Goal: Information Seeking & Learning: Learn about a topic

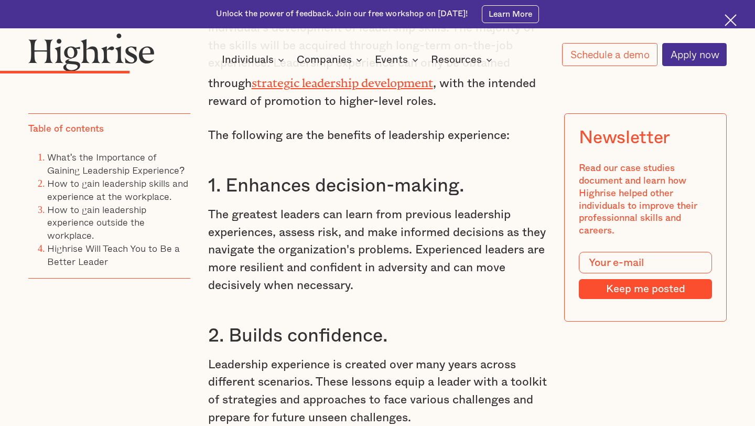
scroll to position [1618, 0]
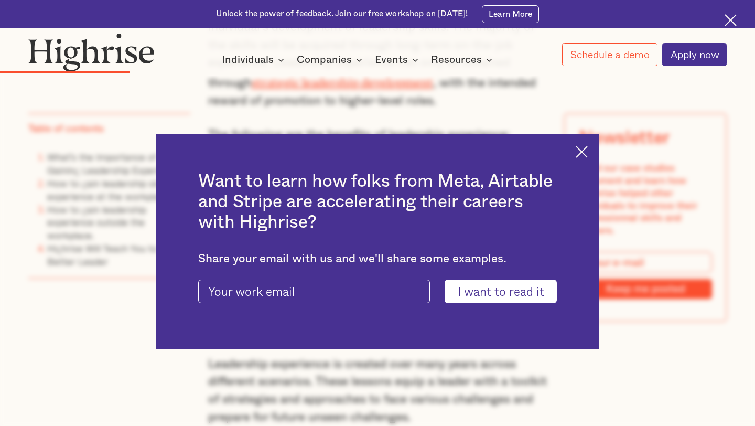
click at [577, 151] on img at bounding box center [581, 152] width 12 height 12
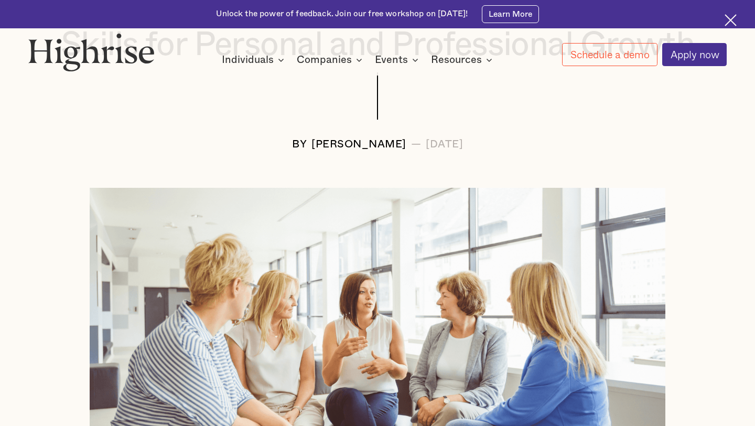
scroll to position [213, 0]
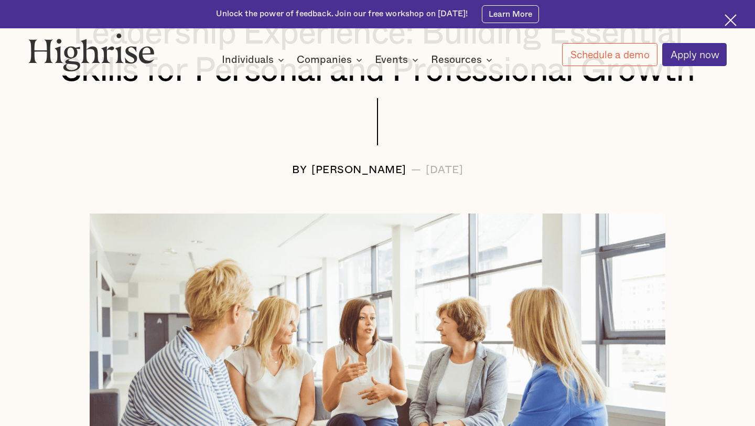
click at [285, 160] on div at bounding box center [377, 131] width 698 height 66
drag, startPoint x: 273, startPoint y: 167, endPoint x: 368, endPoint y: 168, distance: 94.9
click at [368, 168] on div "[PERSON_NAME]" at bounding box center [358, 170] width 95 height 12
copy div "[PERSON_NAME]"
click at [296, 156] on div at bounding box center [377, 131] width 698 height 66
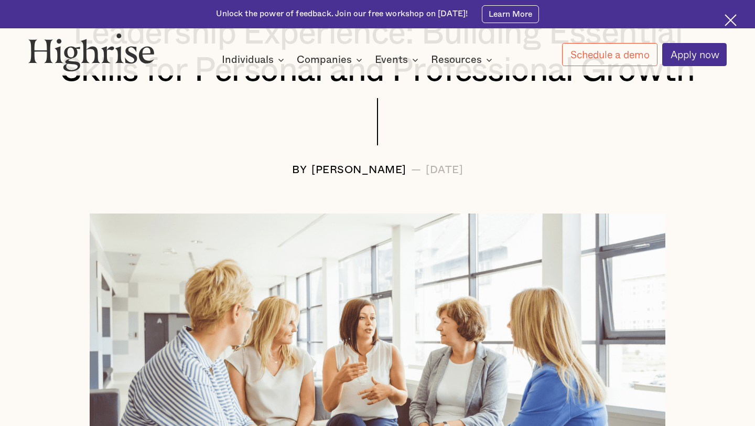
click at [311, 164] on div "[PERSON_NAME]" at bounding box center [358, 170] width 95 height 12
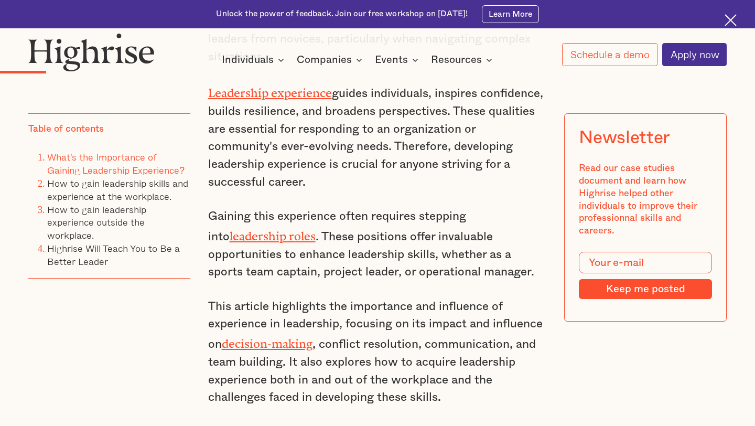
scroll to position [928, 0]
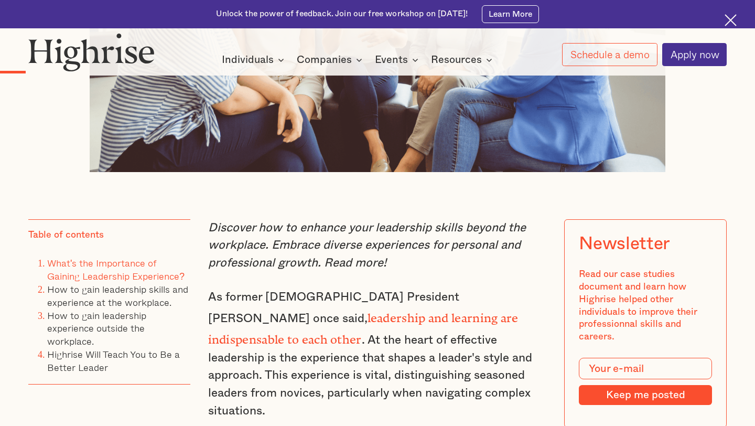
scroll to position [70, 0]
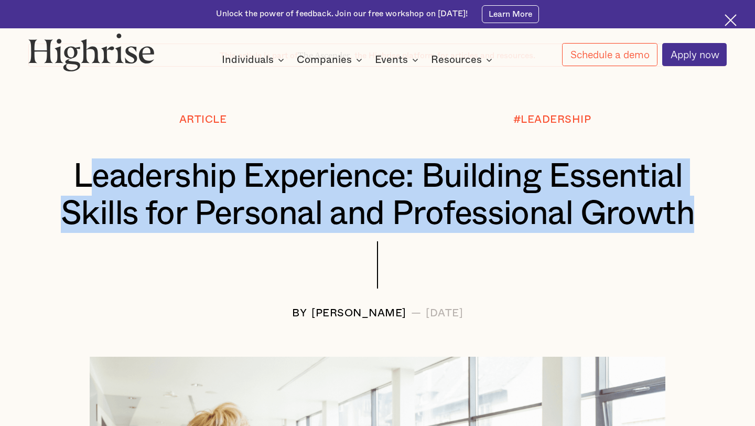
drag, startPoint x: 80, startPoint y: 172, endPoint x: 676, endPoint y: 264, distance: 602.8
click at [677, 264] on div "Article #LEADERSHIP Leadership Experience: Building Essential Skills for Person…" at bounding box center [377, 216] width 755 height 205
copy h1 "eadership Experience: Building Essential Skills for Personal and Professional G…"
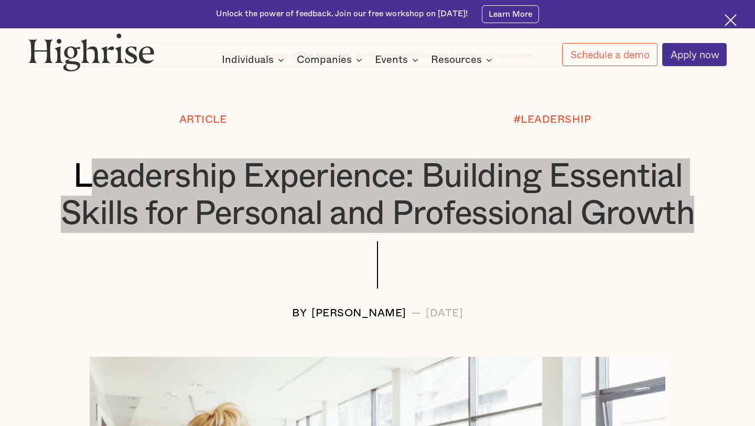
scroll to position [0, 0]
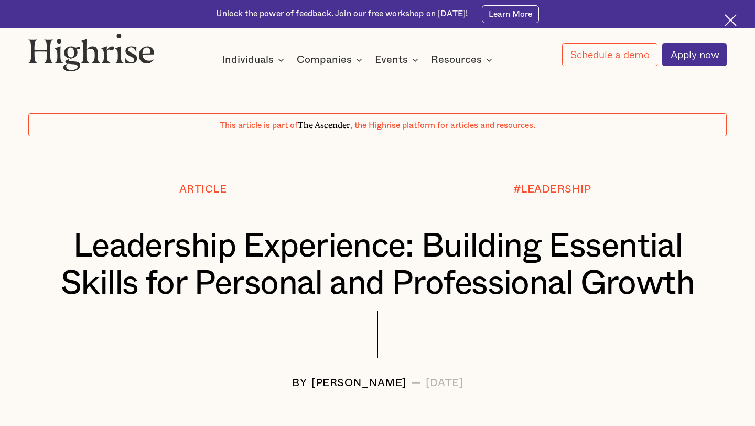
click at [364, 225] on div "Article" at bounding box center [202, 205] width 349 height 45
click at [317, 383] on div "[PERSON_NAME]" at bounding box center [358, 383] width 95 height 12
copy div "[PERSON_NAME]"
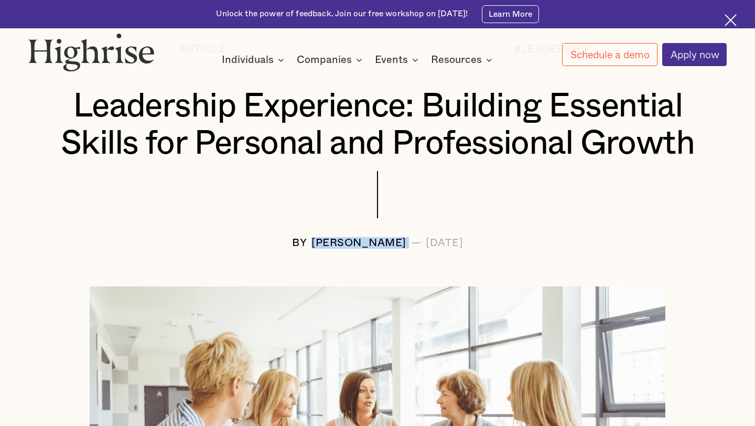
scroll to position [203, 0]
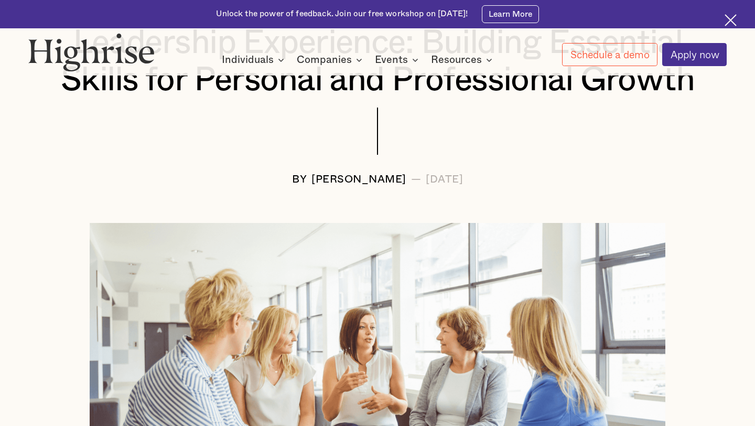
click at [213, 147] on div at bounding box center [377, 140] width 698 height 66
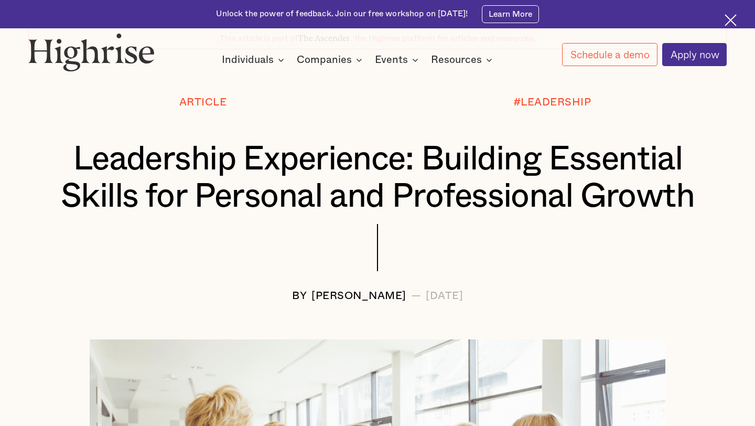
scroll to position [0, 0]
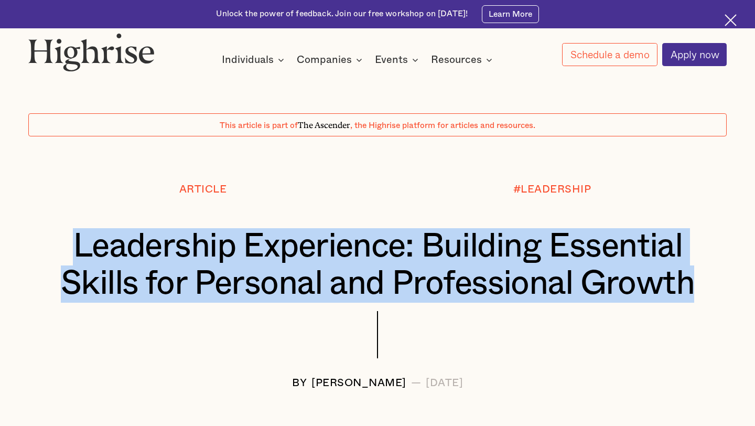
drag, startPoint x: 67, startPoint y: 247, endPoint x: 745, endPoint y: 282, distance: 678.6
click at [745, 281] on div "Article #LEADERSHIP Leadership Experience: Building Essential Skills for Person…" at bounding box center [377, 285] width 755 height 205
copy h1 "Leadership Experience: Building Essential Skills for Personal and Professional …"
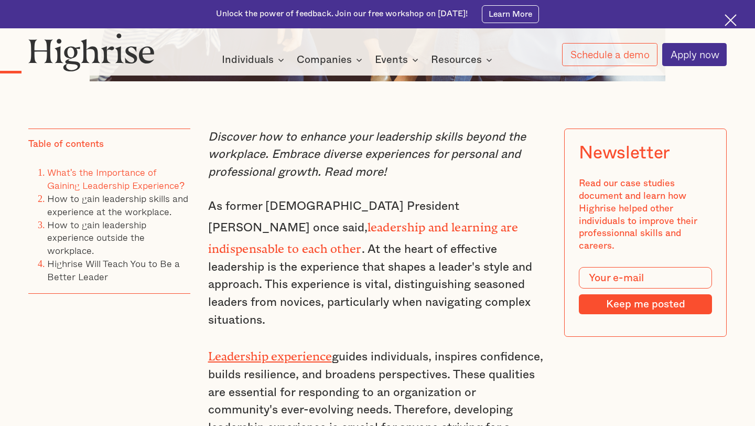
scroll to position [699, 0]
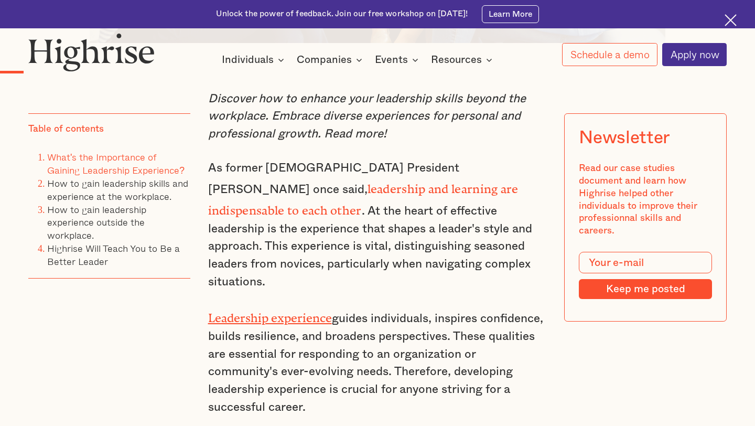
click at [358, 134] on em "Discover how to enhance your leadership skills beyond the workplace. Embrace di…" at bounding box center [367, 116] width 318 height 47
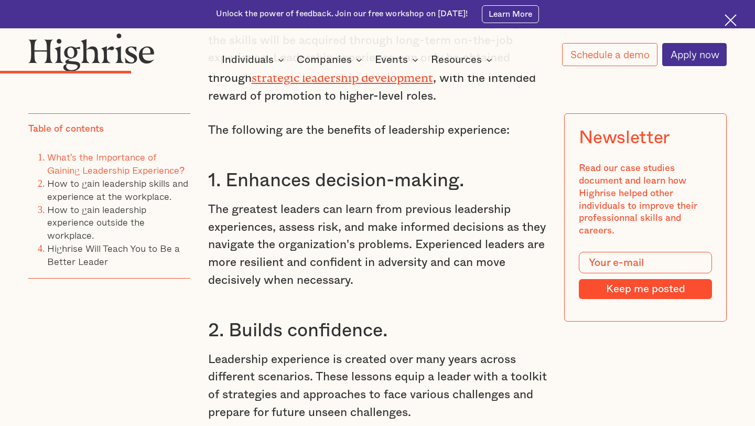
scroll to position [1636, 0]
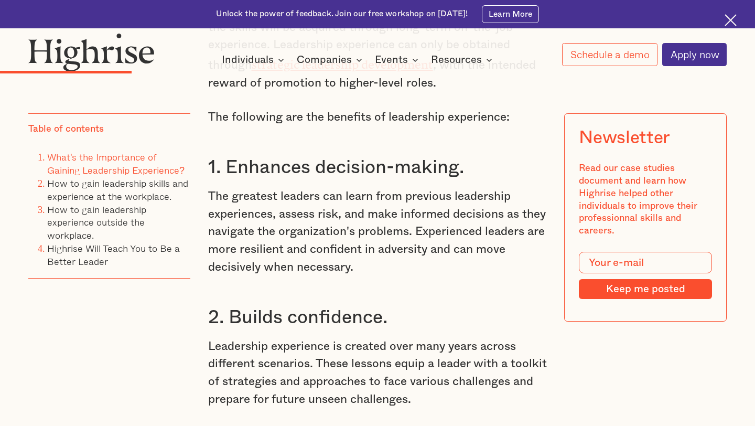
click at [210, 188] on p "The greatest leaders can learn from previous leadership experiences, assess ris…" at bounding box center [377, 232] width 339 height 89
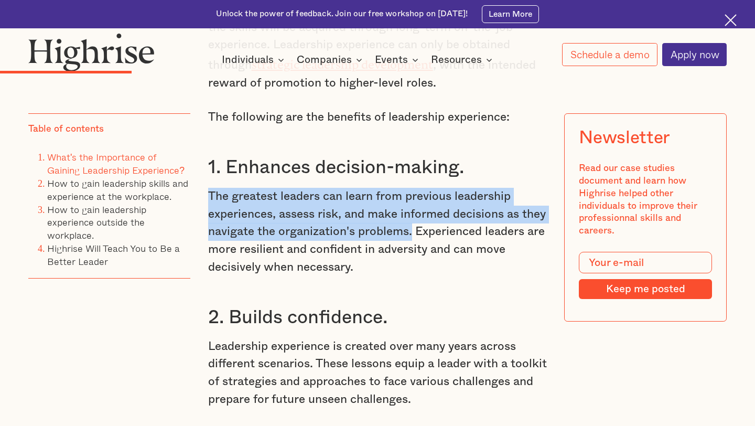
drag, startPoint x: 209, startPoint y: 161, endPoint x: 410, endPoint y: 199, distance: 204.9
click at [410, 199] on p "The greatest leaders can learn from previous leadership experiences, assess ris…" at bounding box center [377, 232] width 339 height 89
copy p "The greatest leaders can learn from previous leadership experiences, assess ris…"
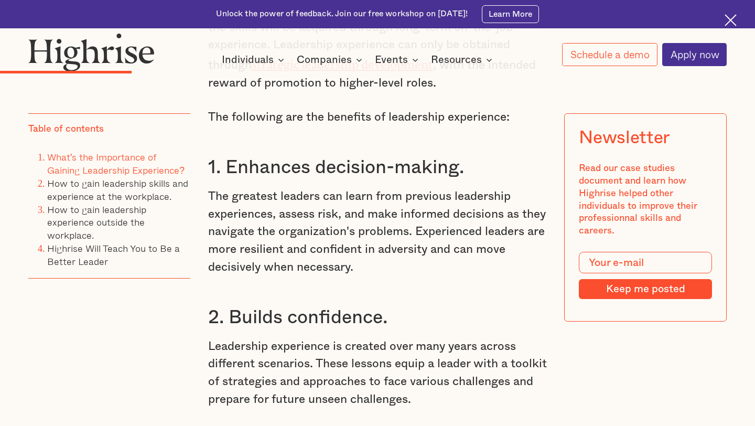
click at [413, 195] on p "The greatest leaders can learn from previous leadership experiences, assess ris…" at bounding box center [377, 232] width 339 height 89
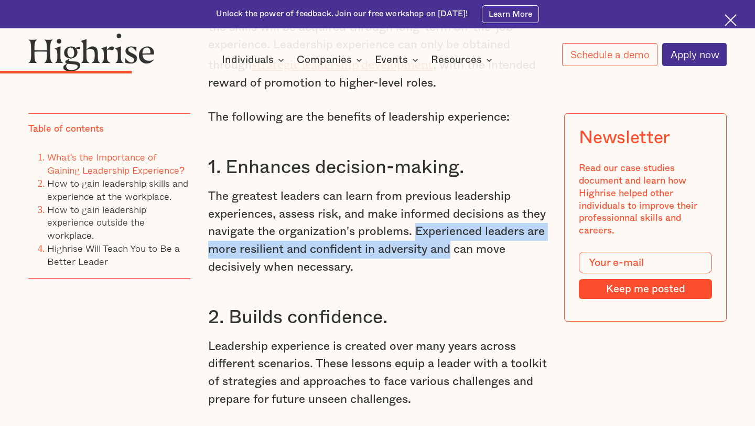
drag, startPoint x: 413, startPoint y: 195, endPoint x: 442, endPoint y: 215, distance: 35.3
click at [442, 215] on p "The greatest leaders can learn from previous leadership experiences, assess ris…" at bounding box center [377, 232] width 339 height 89
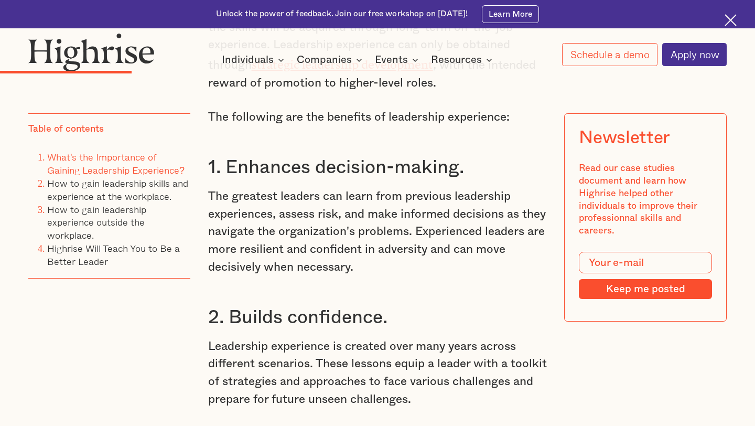
click at [415, 198] on p "The greatest leaders can learn from previous leadership experiences, assess ris…" at bounding box center [377, 232] width 339 height 89
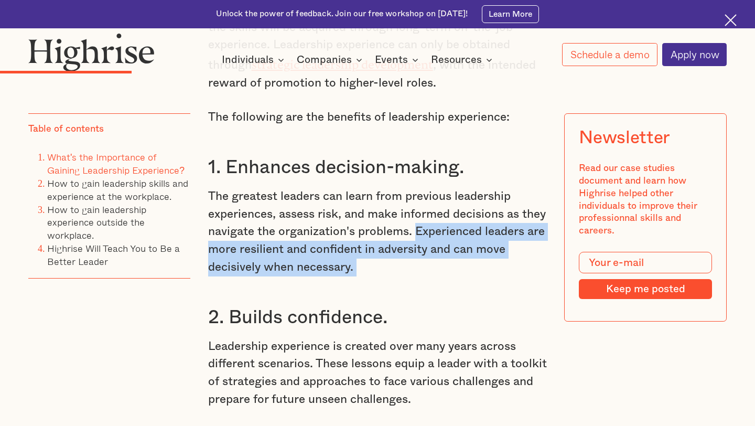
drag, startPoint x: 415, startPoint y: 198, endPoint x: 436, endPoint y: 229, distance: 37.5
click at [436, 229] on p "The greatest leaders can learn from previous leadership experiences, assess ris…" at bounding box center [377, 232] width 339 height 89
copy p "Experienced leaders are more resilient and confident in adversity and can move …"
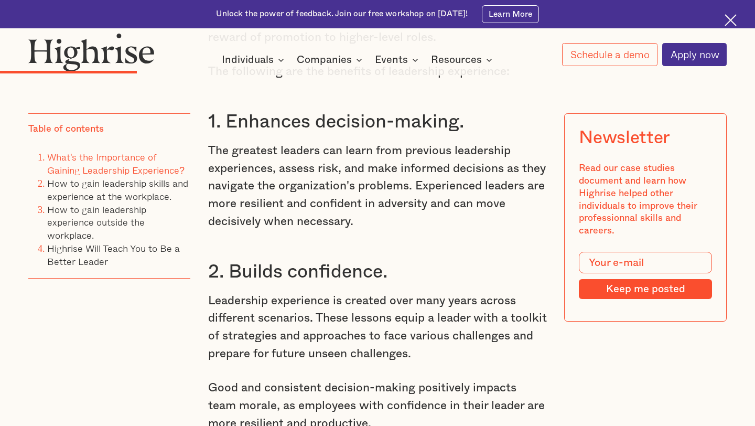
click at [266, 292] on p "Leadership experience is created over many years across different scenarios. Th…" at bounding box center [377, 327] width 339 height 71
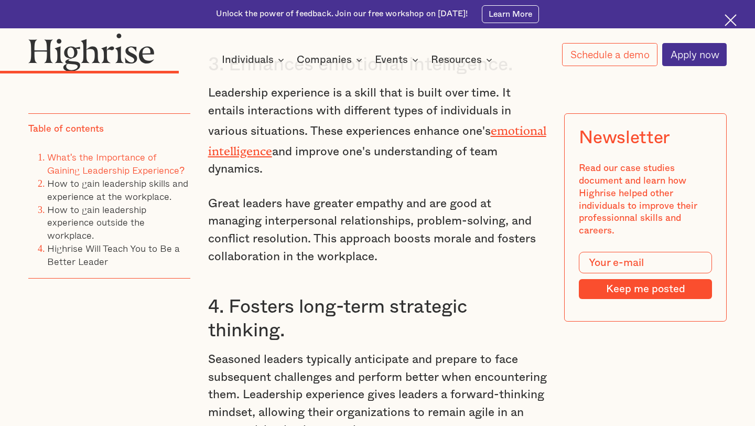
scroll to position [2125, 0]
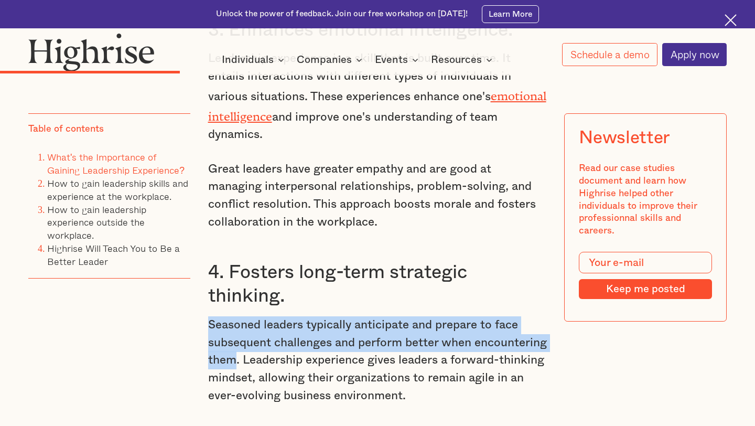
drag, startPoint x: 210, startPoint y: 287, endPoint x: 236, endPoint y: 318, distance: 40.9
click at [236, 318] on p "Seasoned leaders typically anticipate and prepare to face subsequent challenges…" at bounding box center [377, 360] width 339 height 89
copy p "Seasoned leaders typically anticipate and prepare to face subsequent challenges…"
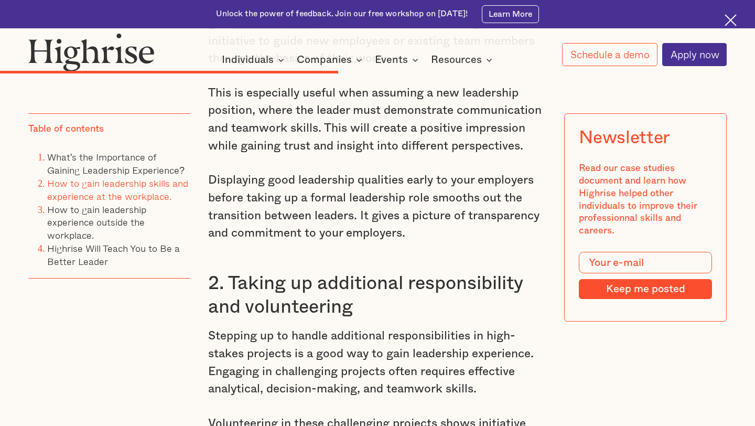
scroll to position [3612, 0]
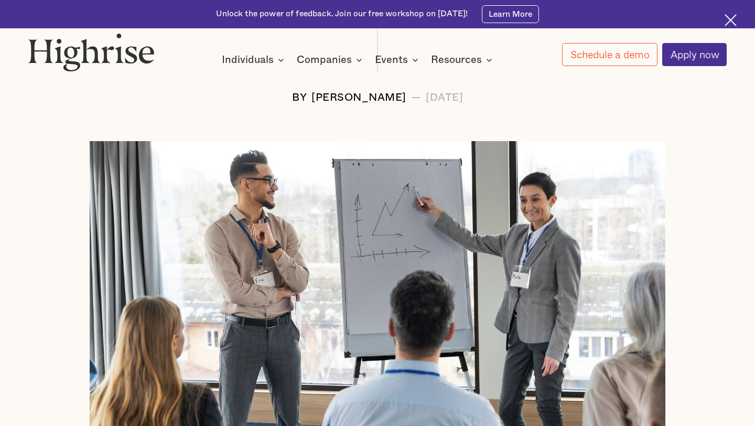
scroll to position [236, 0]
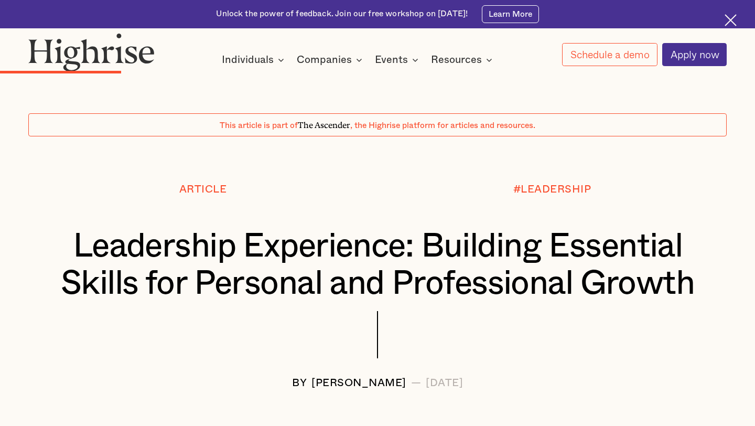
scroll to position [1545, 0]
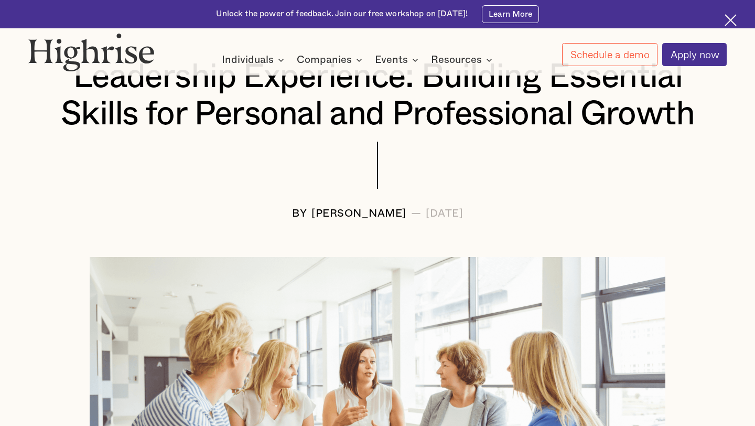
scroll to position [167, 0]
